Goal: Task Accomplishment & Management: Complete application form

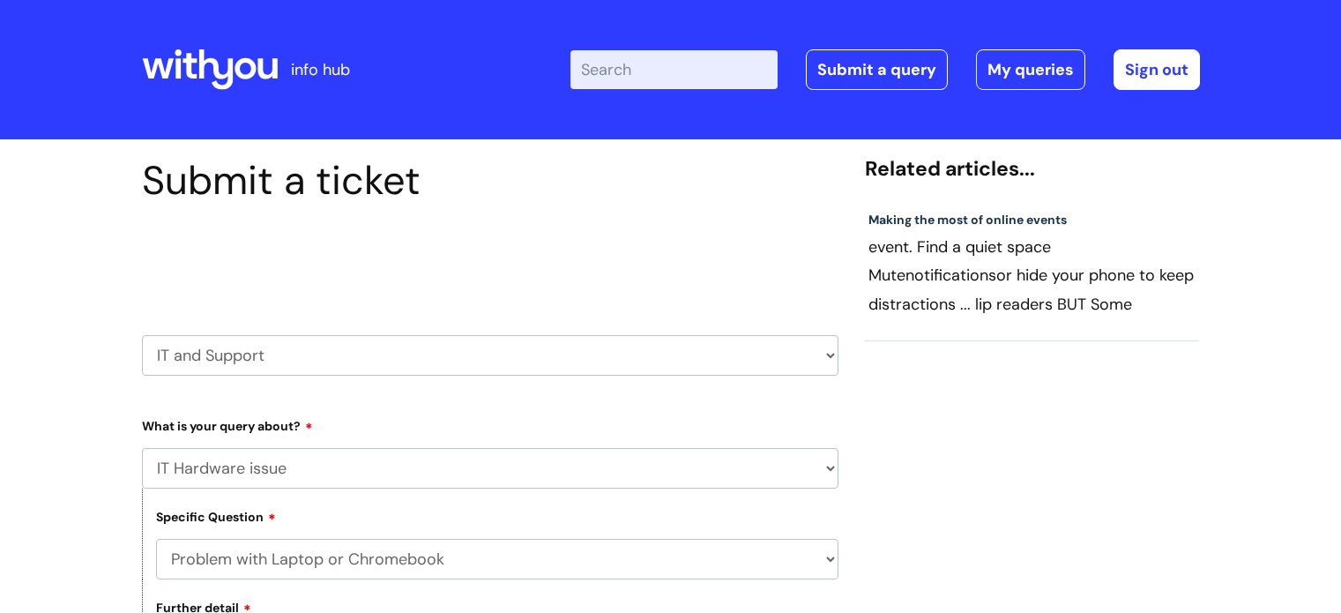
select select "IT Hardware issue"
select select "Problem with Laptop or Chromebook"
select select "I’ve no sound / microphone"
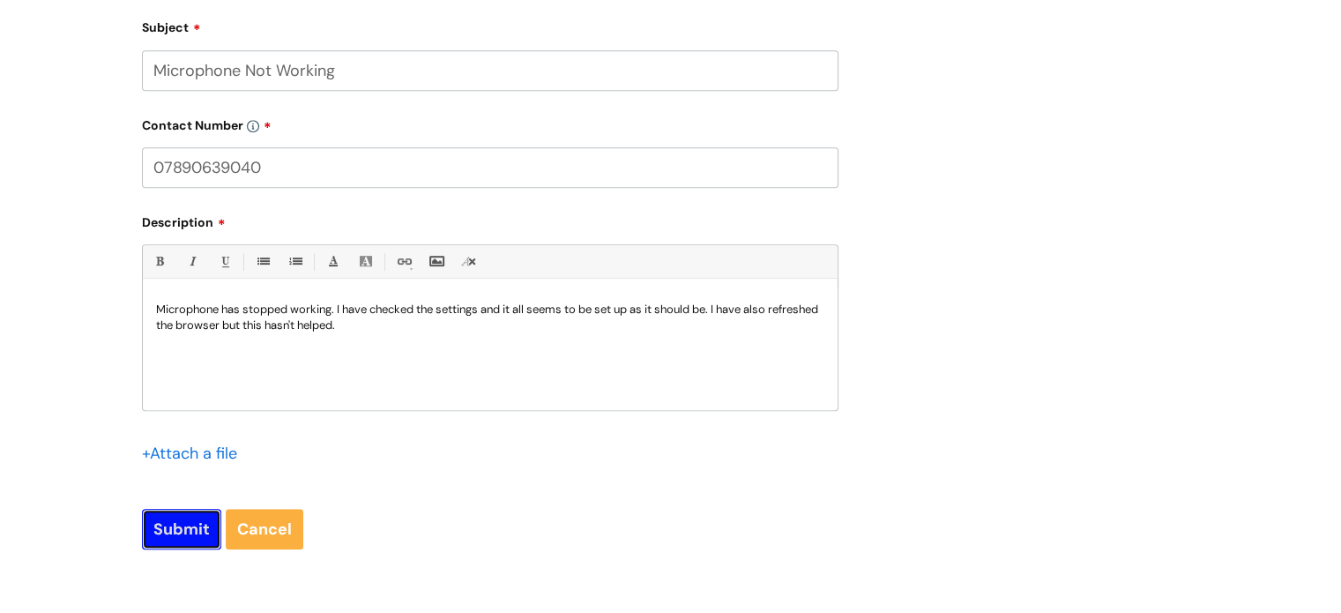
click at [169, 524] on input "Submit" at bounding box center [181, 529] width 79 height 41
type input "Please Wait..."
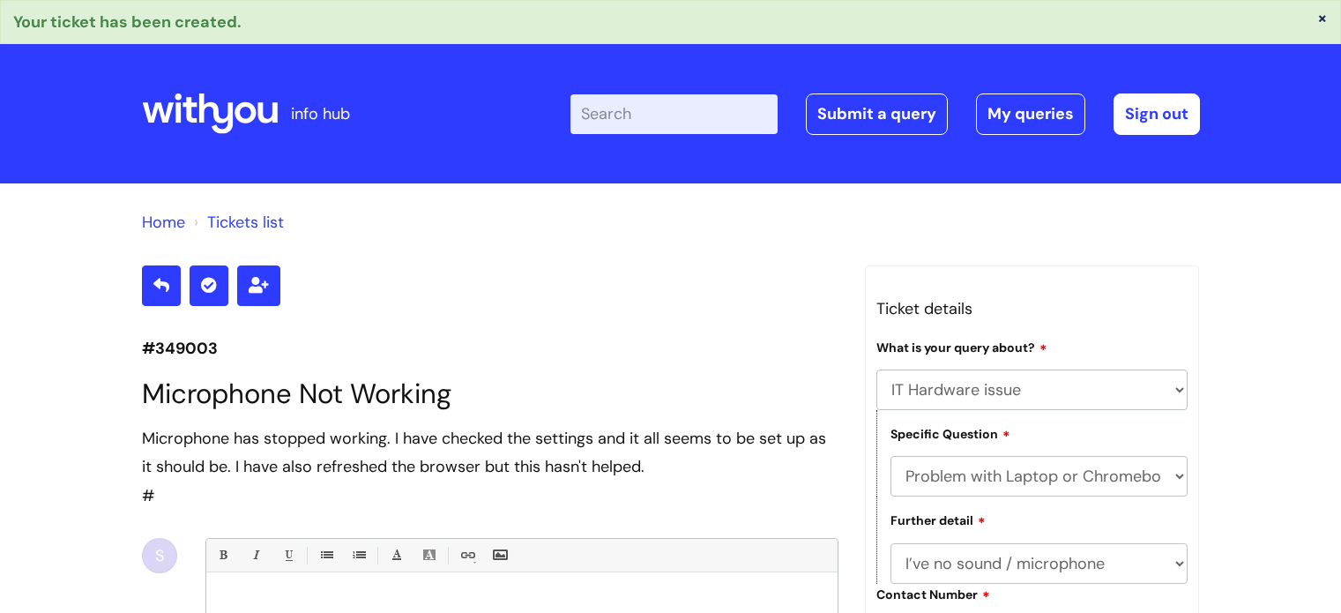
select select "IT Hardware issue"
select select "Problem with Laptop or Chromebook"
select select "I’ve no sound / microphone"
